Goal: Complete application form: Complete application form

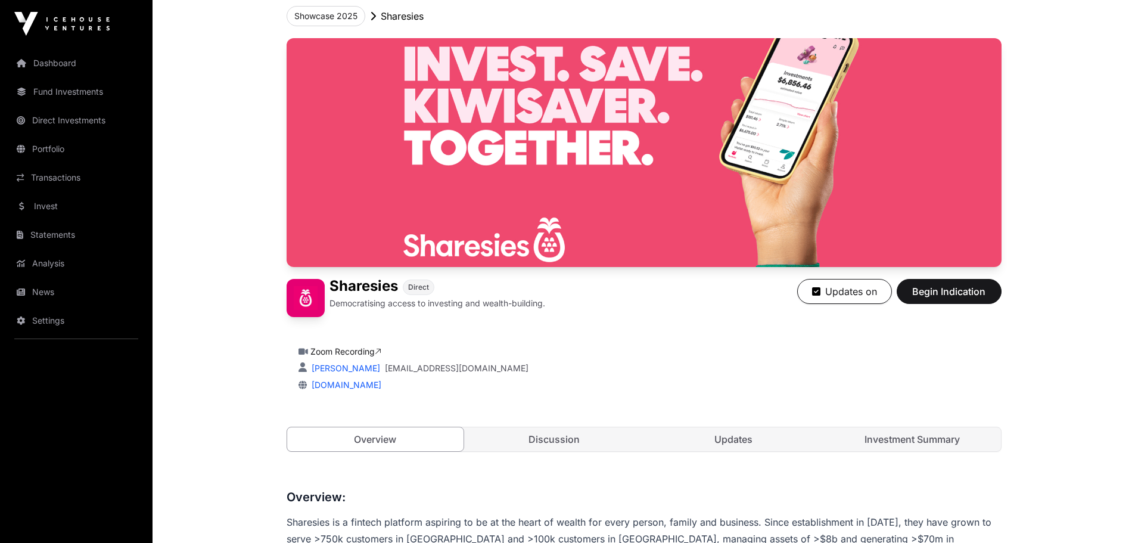
scroll to position [67, 0]
click at [962, 300] on button "Begin Indication" at bounding box center [948, 290] width 105 height 25
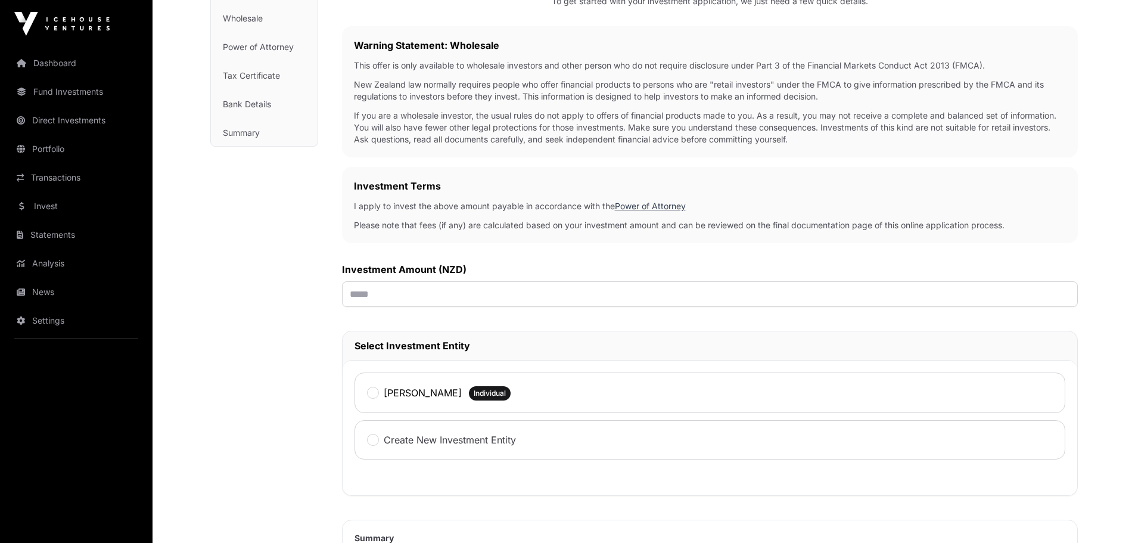
scroll to position [180, 0]
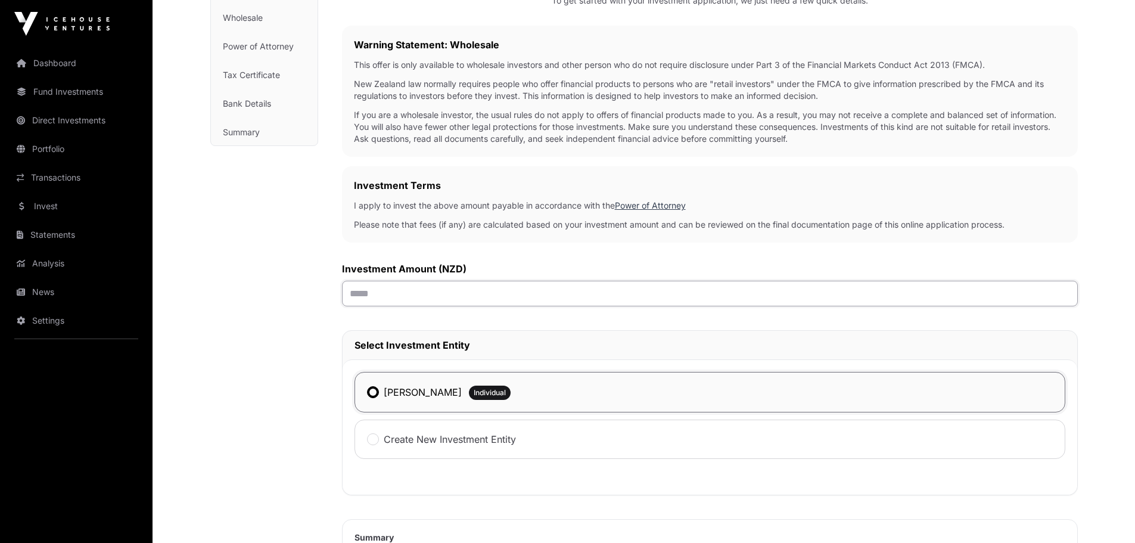
click at [398, 295] on input "text" at bounding box center [710, 294] width 736 height 26
type input "*******"
click at [299, 342] on div "Investment Investment AML Nature & Purpose Wholesale Power of Attorney Tax Cert…" at bounding box center [264, 345] width 108 height 848
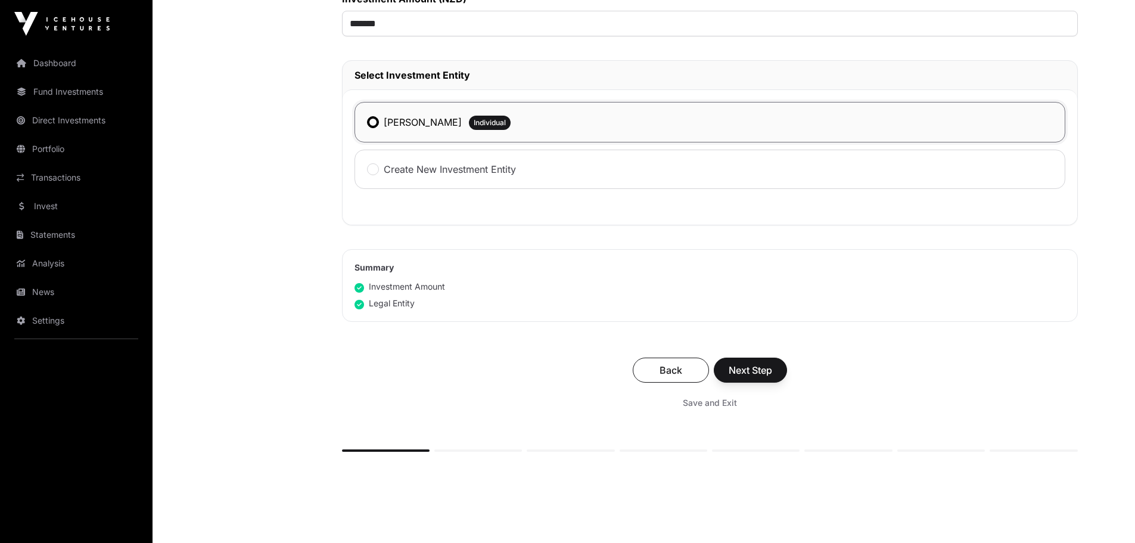
scroll to position [450, 0]
click at [758, 366] on span "Next Step" at bounding box center [749, 369] width 43 height 14
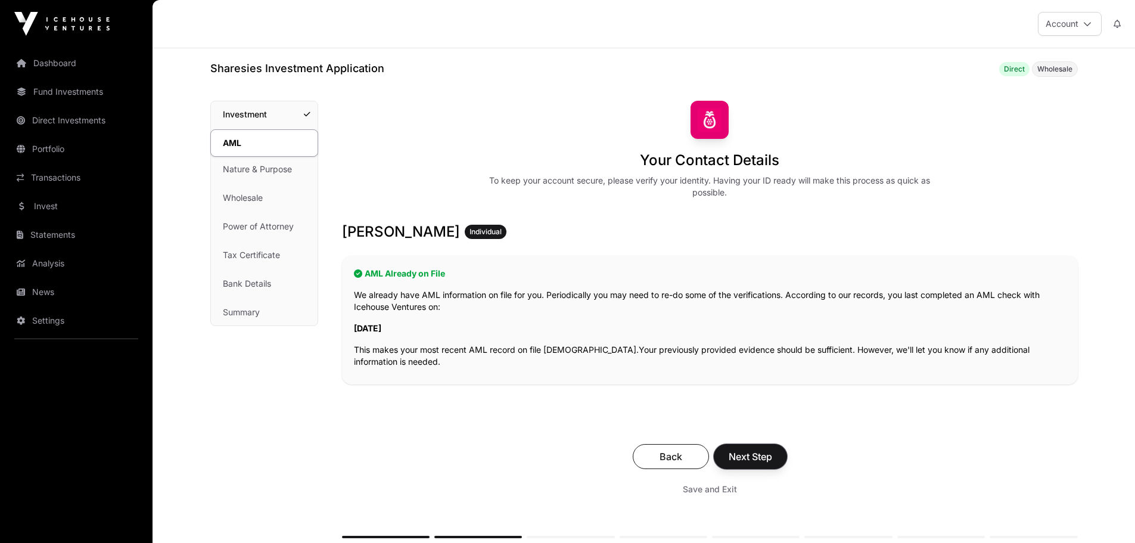
click at [749, 459] on span "Next Step" at bounding box center [749, 456] width 43 height 14
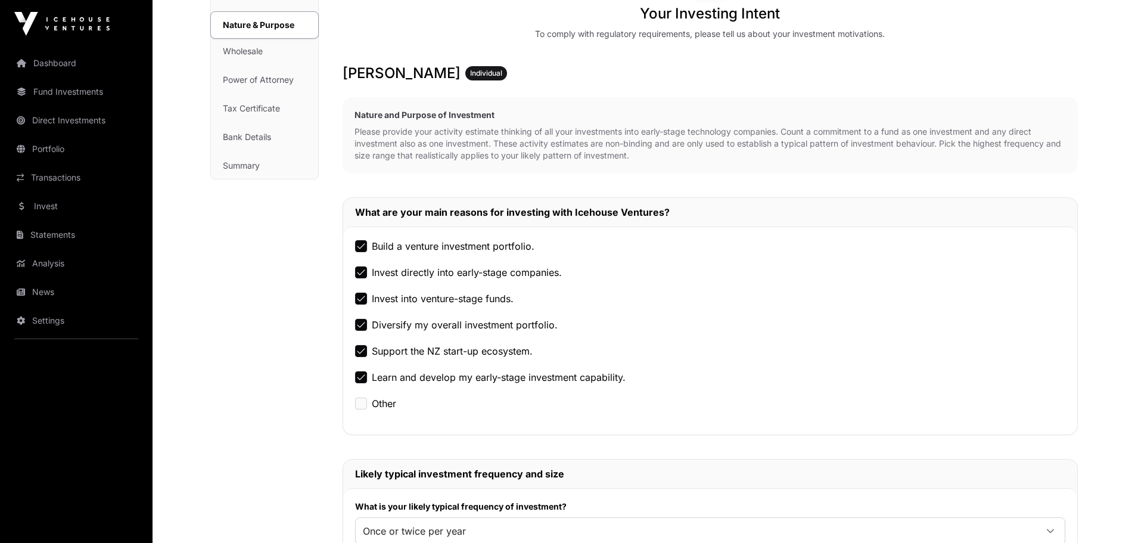
scroll to position [147, 0]
click at [488, 300] on label "Invest into venture-stage funds." at bounding box center [443, 298] width 142 height 14
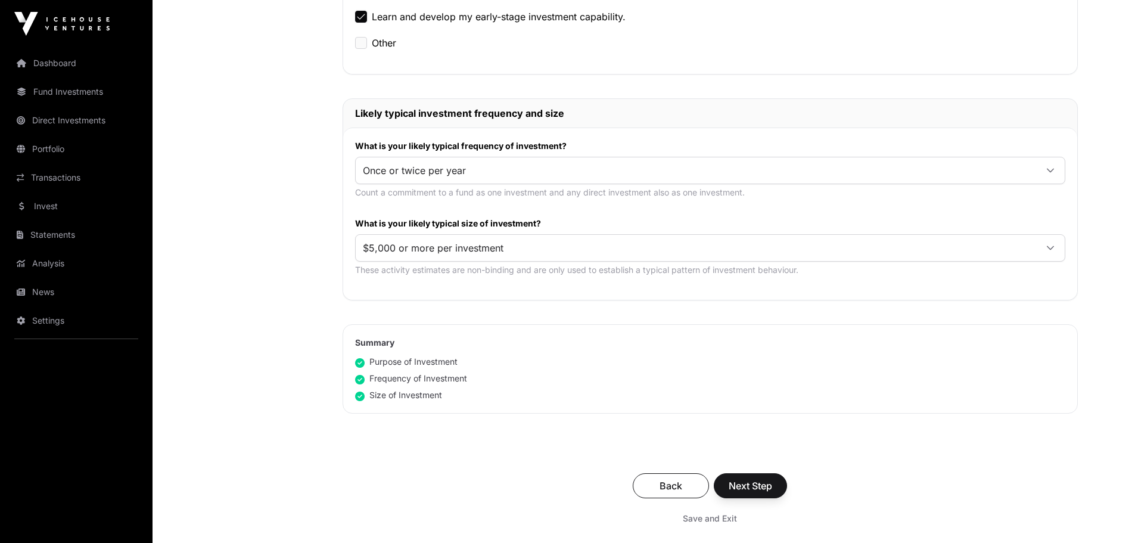
scroll to position [508, 0]
click at [764, 481] on span "Next Step" at bounding box center [749, 484] width 43 height 14
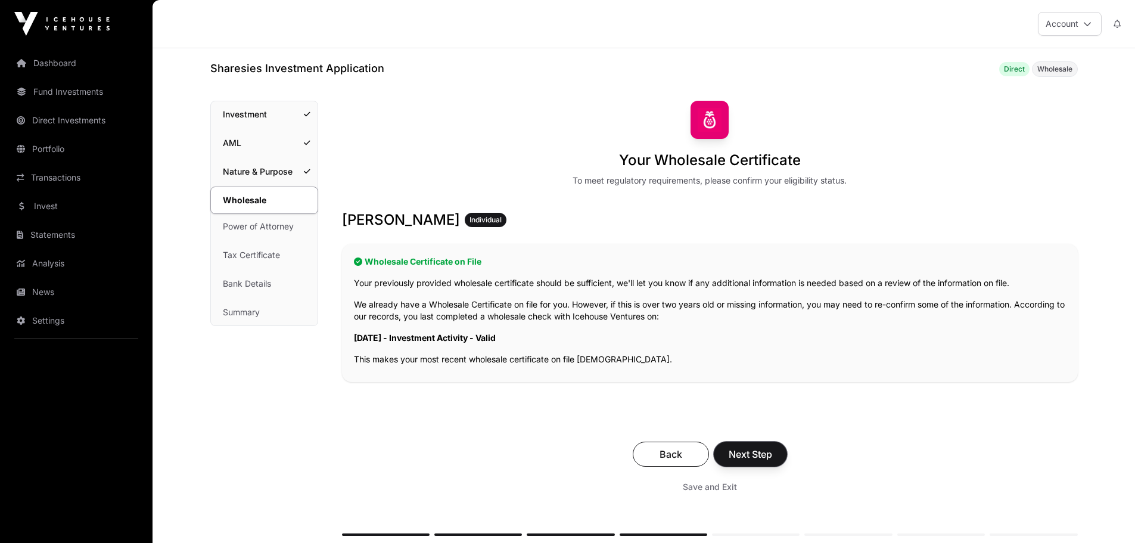
click at [755, 453] on span "Next Step" at bounding box center [749, 454] width 43 height 14
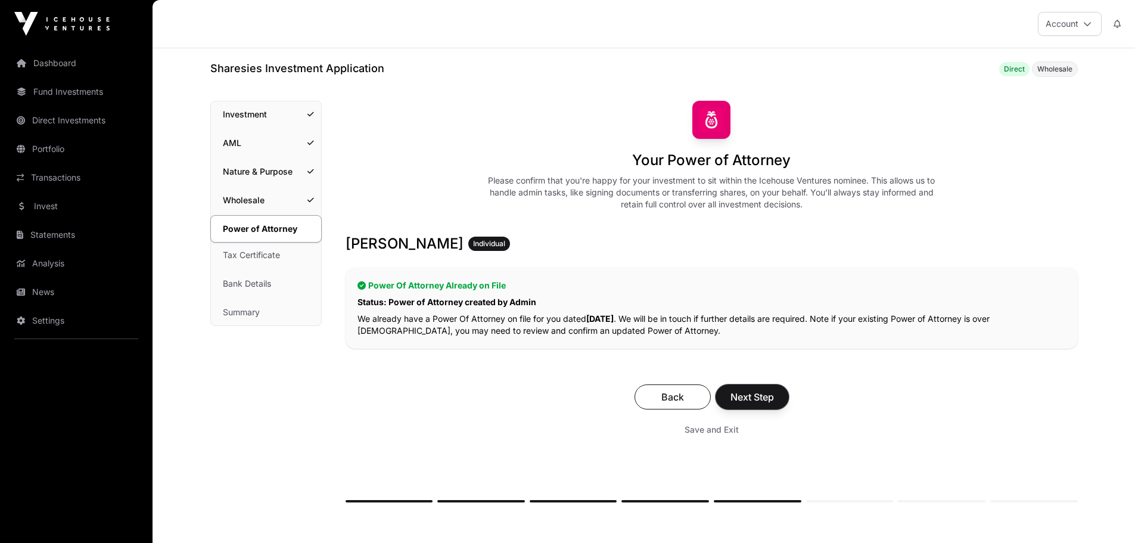
click at [764, 400] on span "Next Step" at bounding box center [751, 397] width 43 height 14
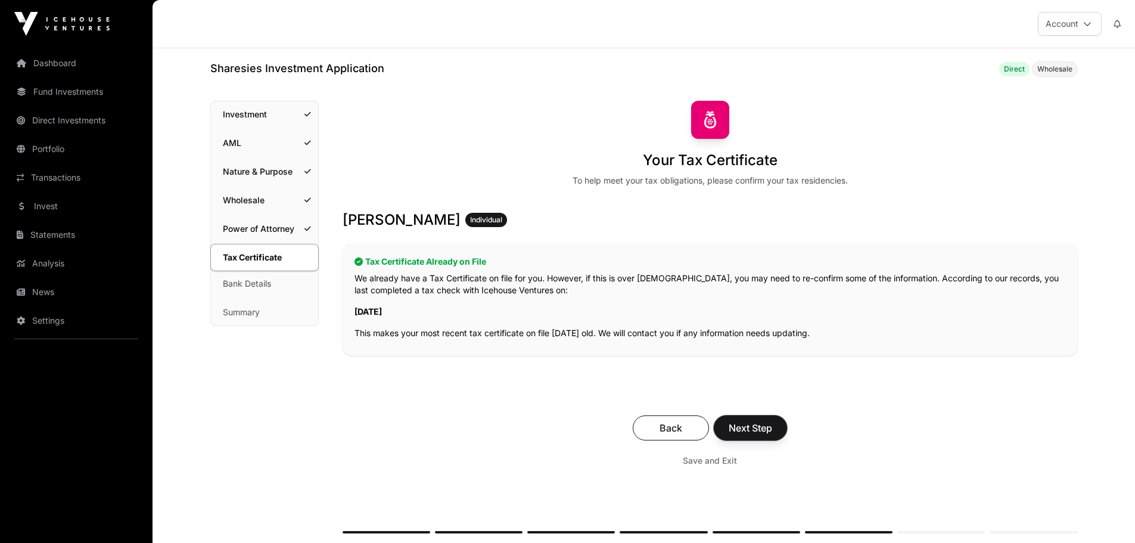
click at [750, 438] on button "Next Step" at bounding box center [749, 427] width 73 height 25
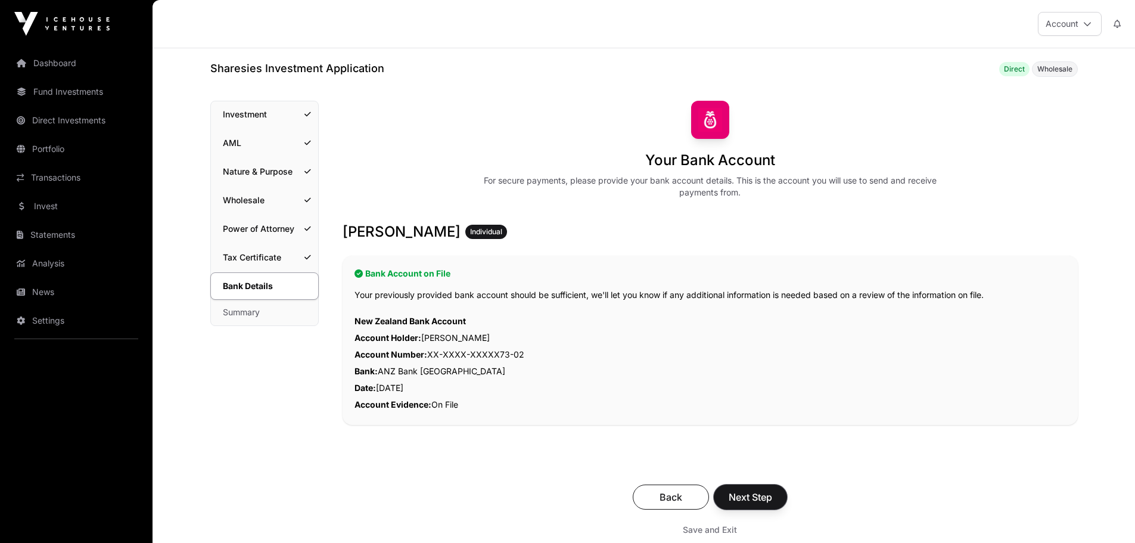
click at [753, 491] on span "Next Step" at bounding box center [749, 497] width 43 height 14
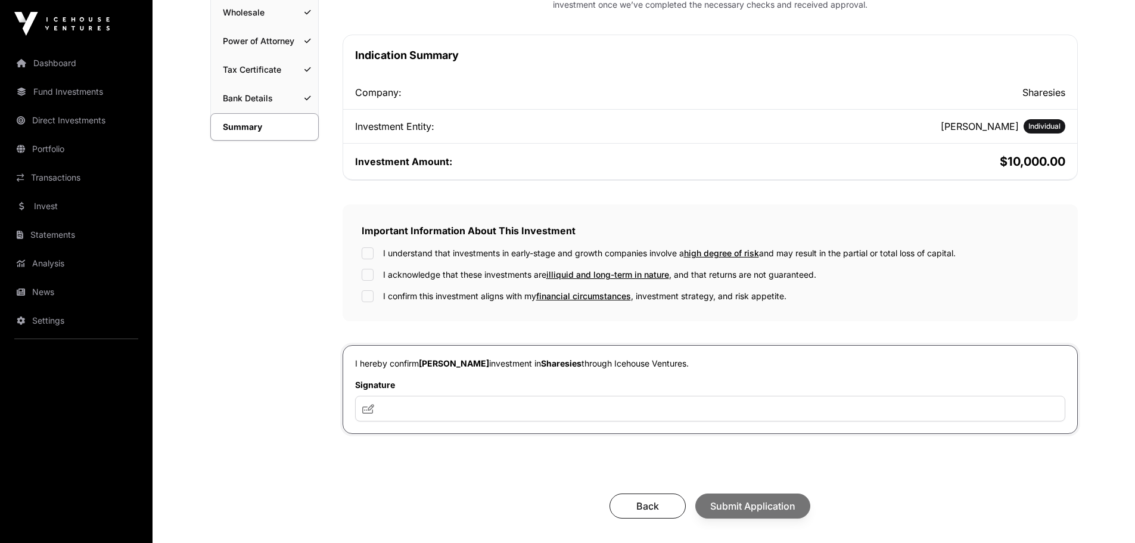
scroll to position [188, 0]
click at [366, 281] on div "I understand that investments in early-stage and growth companies involve a hig…" at bounding box center [710, 274] width 697 height 55
click at [415, 400] on input "text" at bounding box center [710, 408] width 710 height 26
type input "**********"
click at [743, 508] on span "Submit Application" at bounding box center [752, 505] width 85 height 14
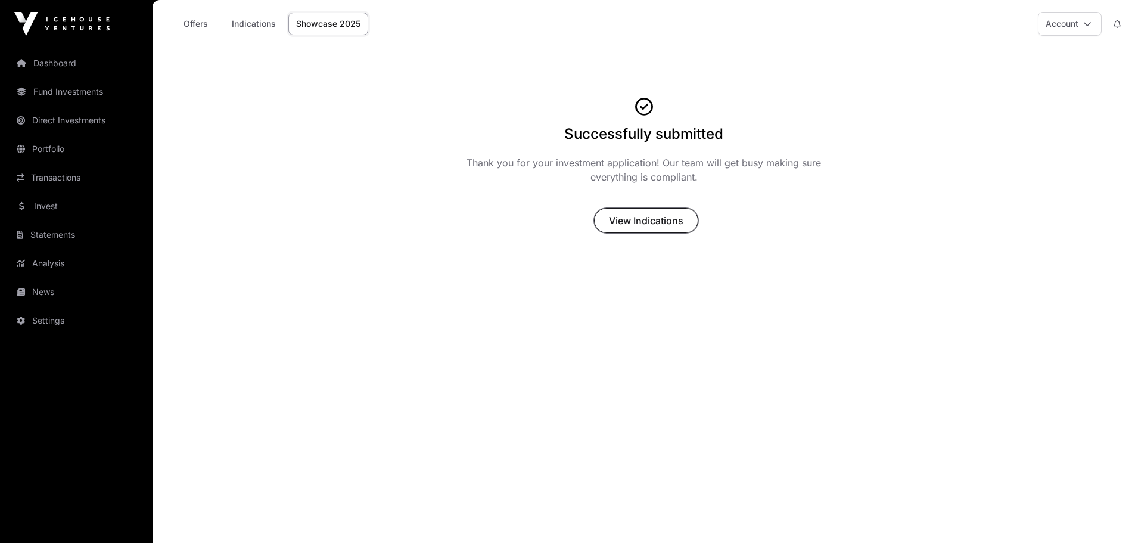
click at [680, 219] on span "View Indications" at bounding box center [646, 220] width 74 height 14
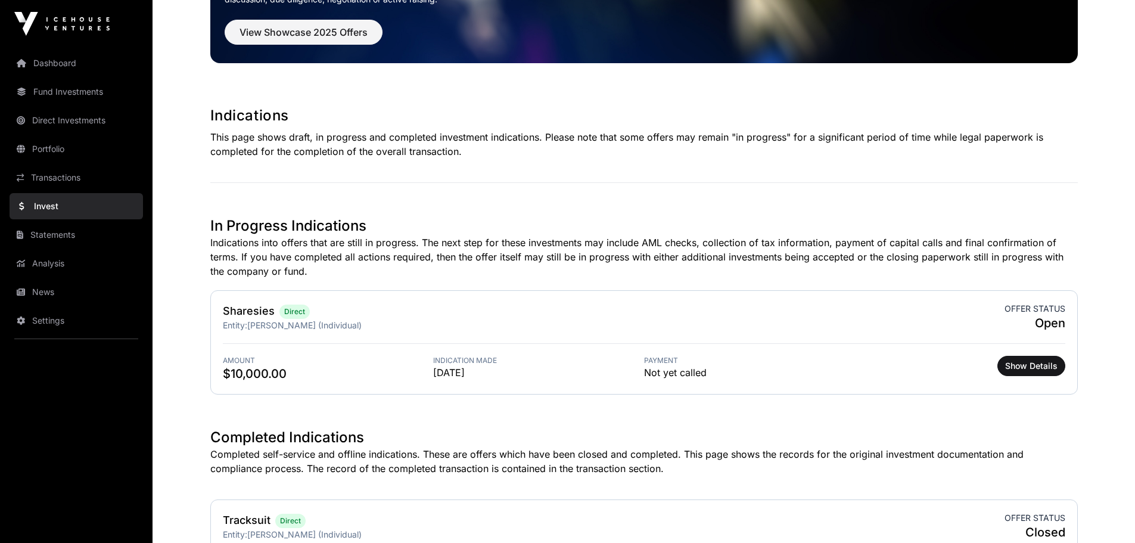
scroll to position [138, 0]
